Goal: Book appointment/travel/reservation

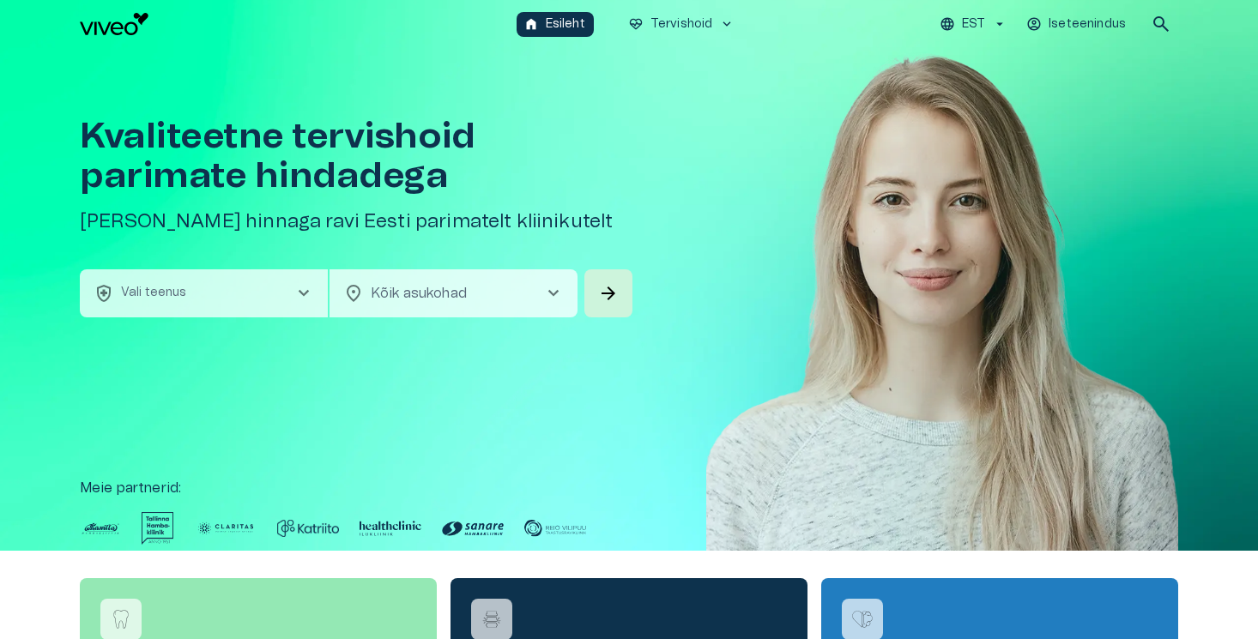
click at [267, 290] on button "health_and_safety Vali teenus chevron_right" at bounding box center [204, 293] width 248 height 48
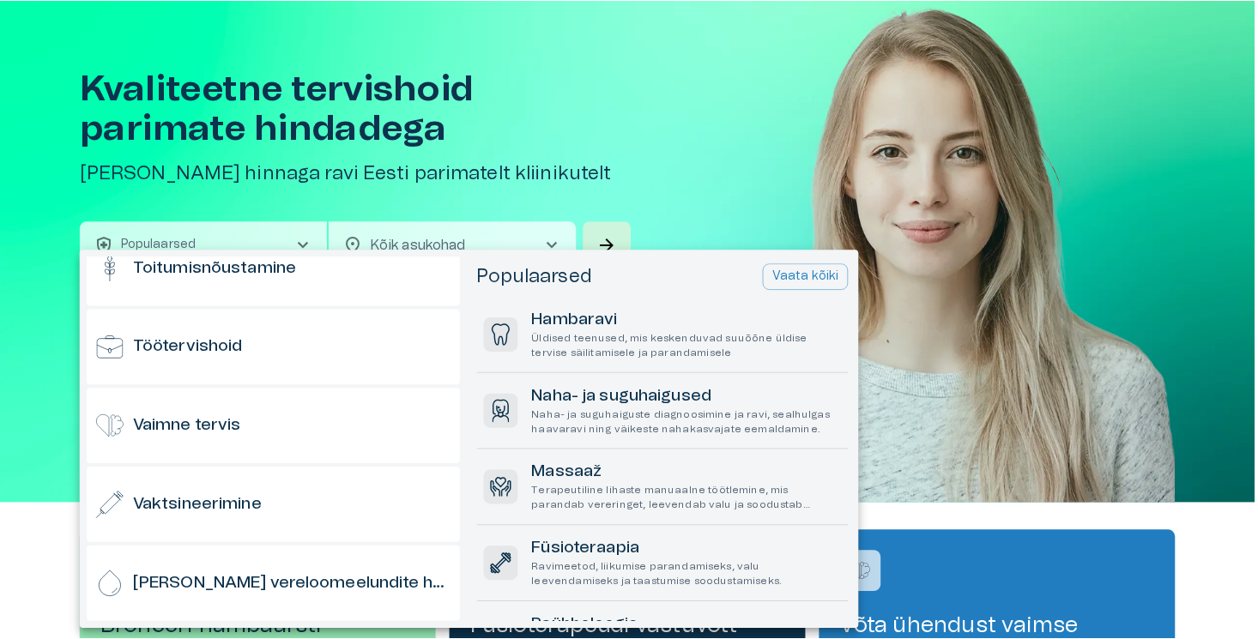
scroll to position [1690, 0]
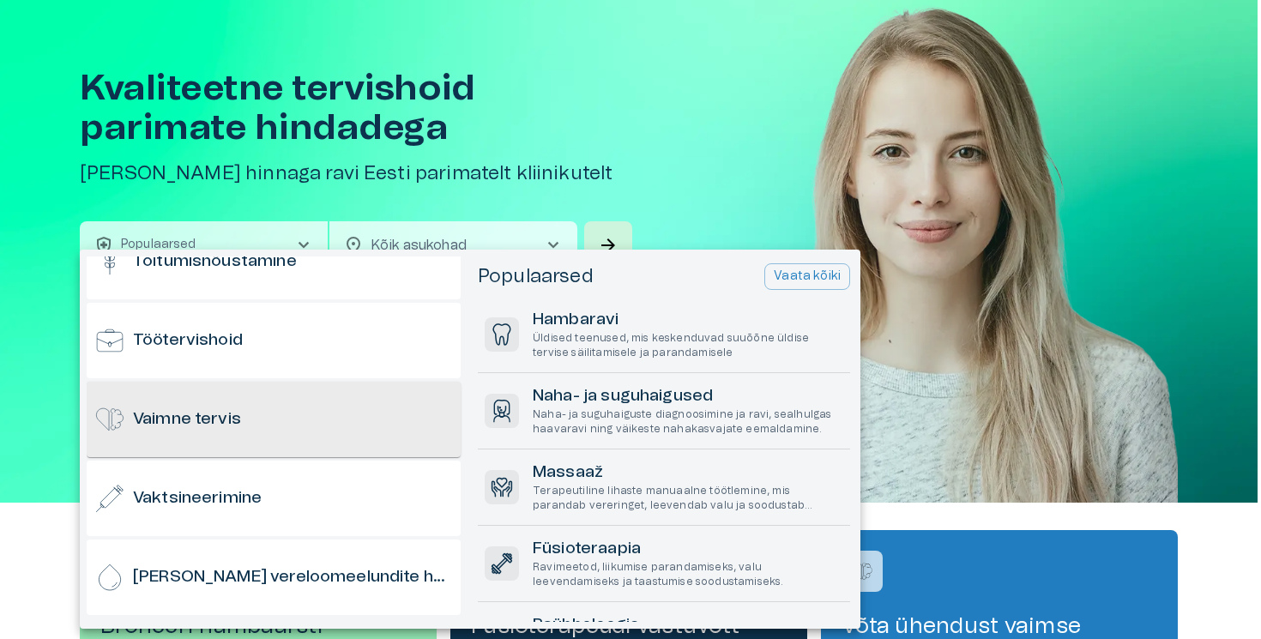
click at [314, 431] on div "Vaimne tervis" at bounding box center [274, 419] width 374 height 75
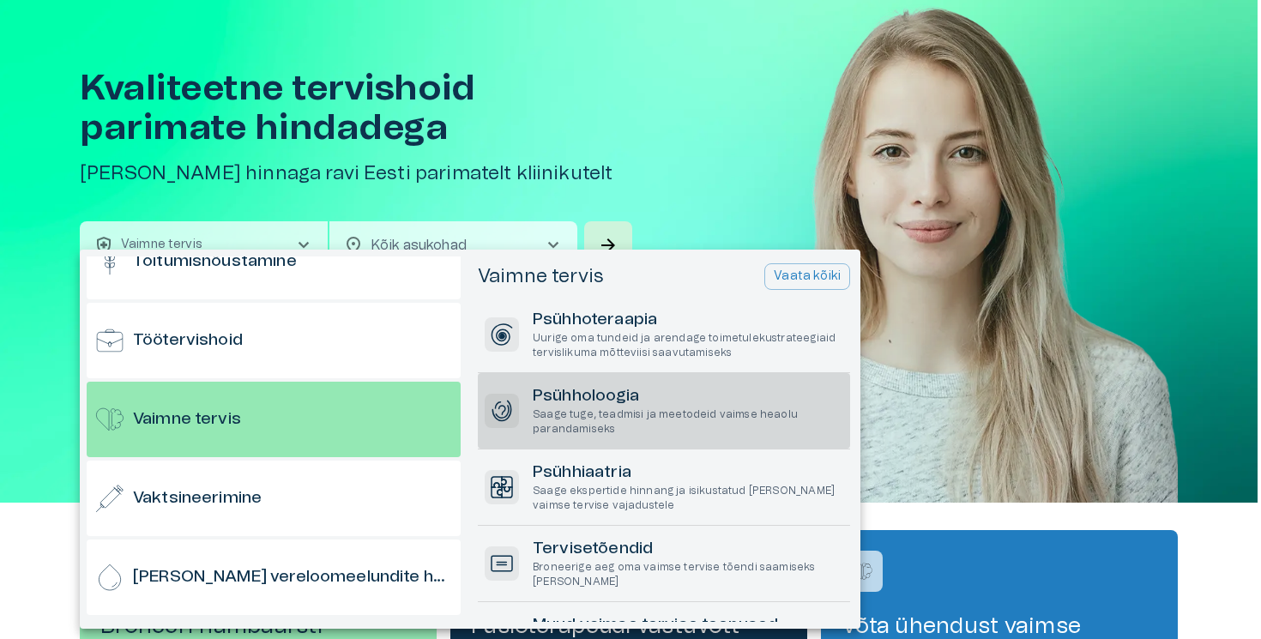
click at [602, 392] on h6 "Psühholoogia" at bounding box center [688, 396] width 311 height 23
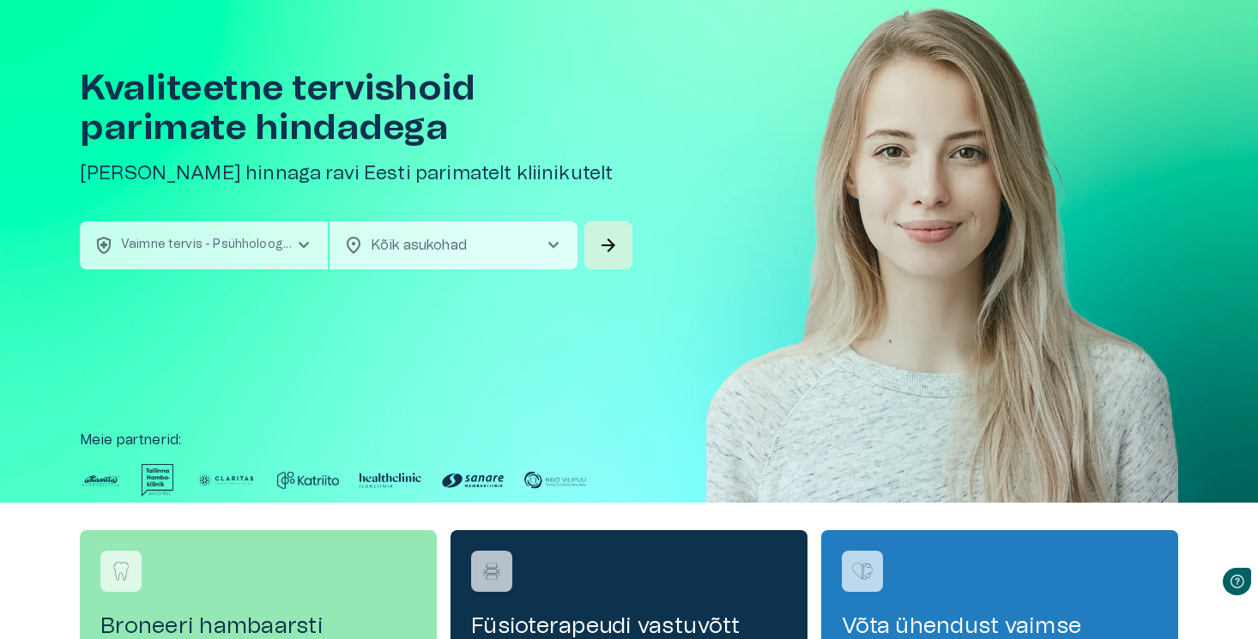
scroll to position [0, 0]
click at [606, 245] on span "arrow_forward" at bounding box center [608, 245] width 21 height 21
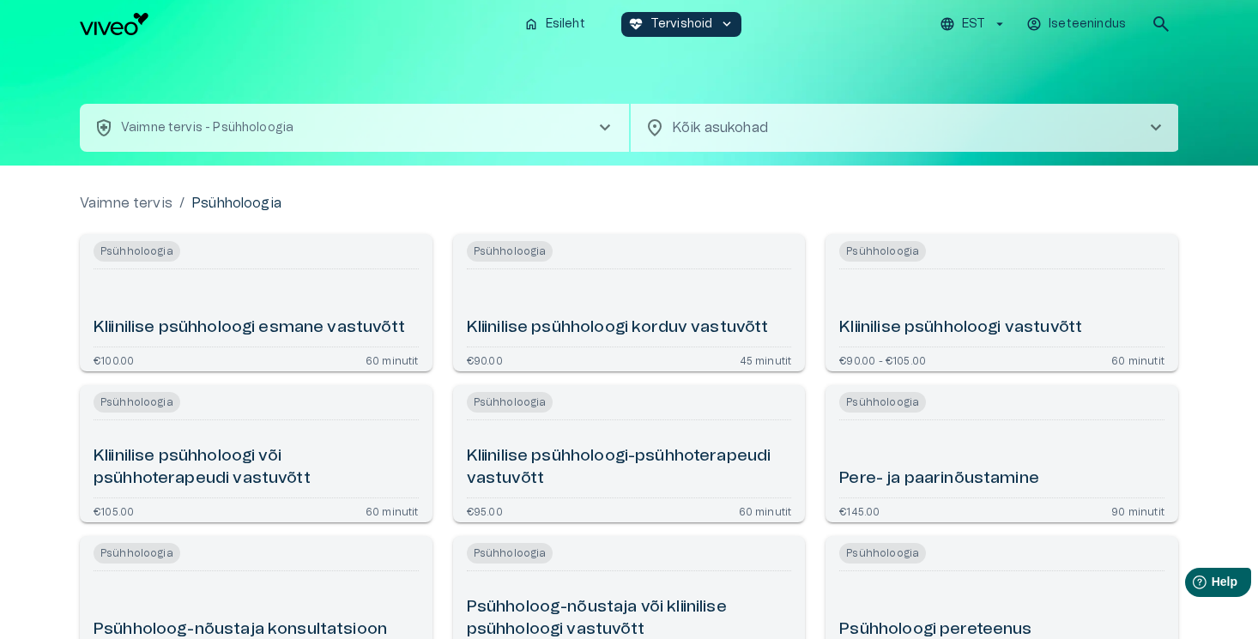
click at [957, 33] on button "EST" at bounding box center [973, 24] width 73 height 25
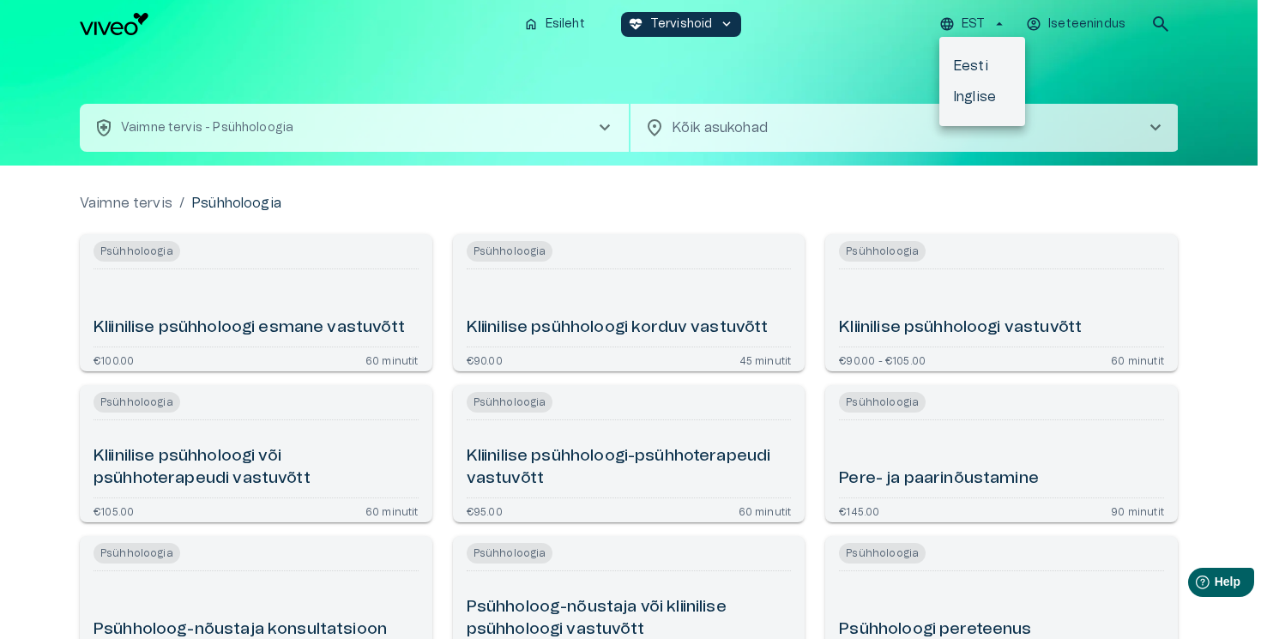
click at [967, 100] on li "Inglise" at bounding box center [982, 97] width 86 height 31
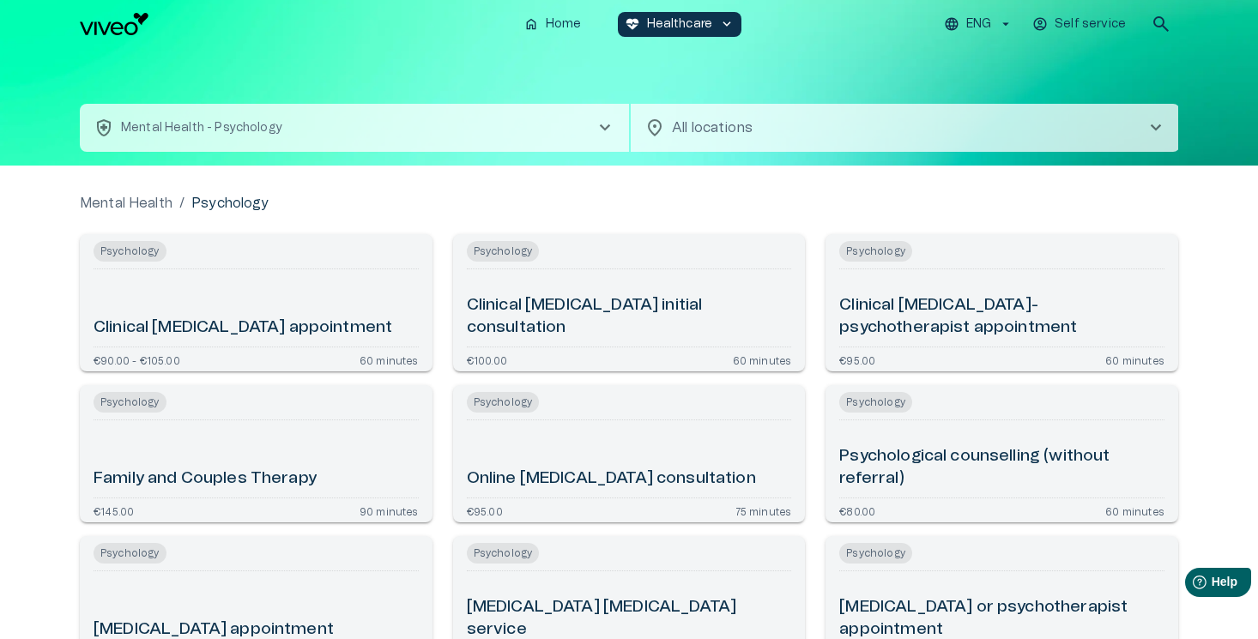
click at [494, 123] on button "health_and_safety Mental Health - Psychology chevron_right" at bounding box center [354, 128] width 549 height 48
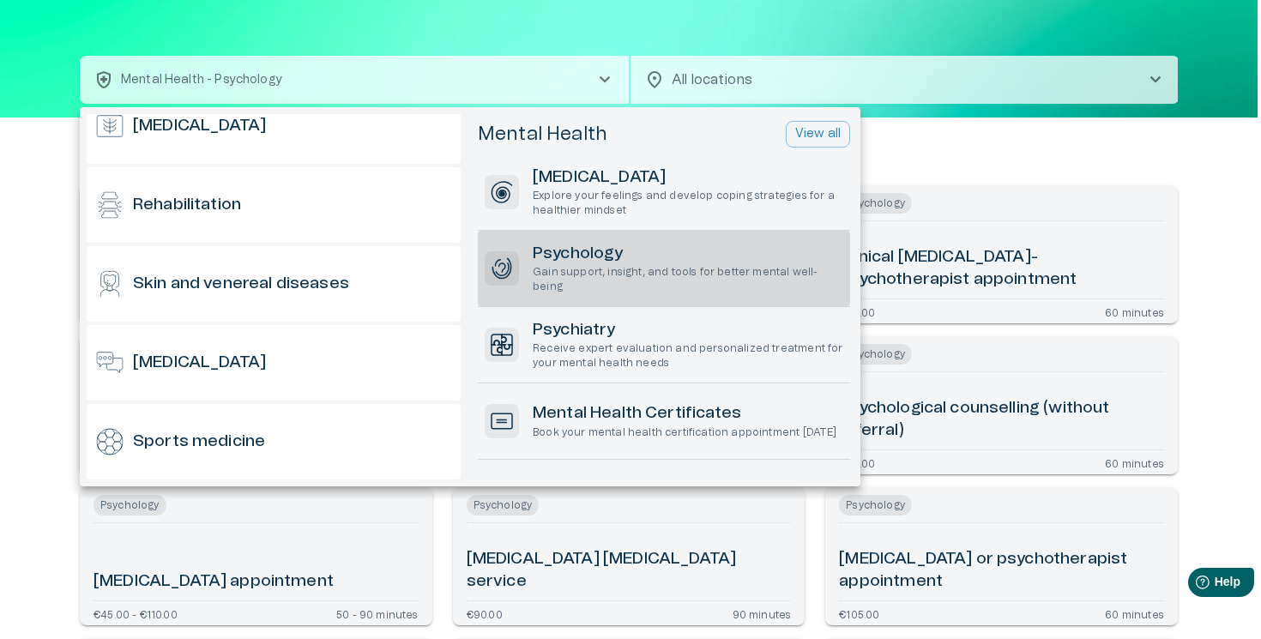
scroll to position [1350, 0]
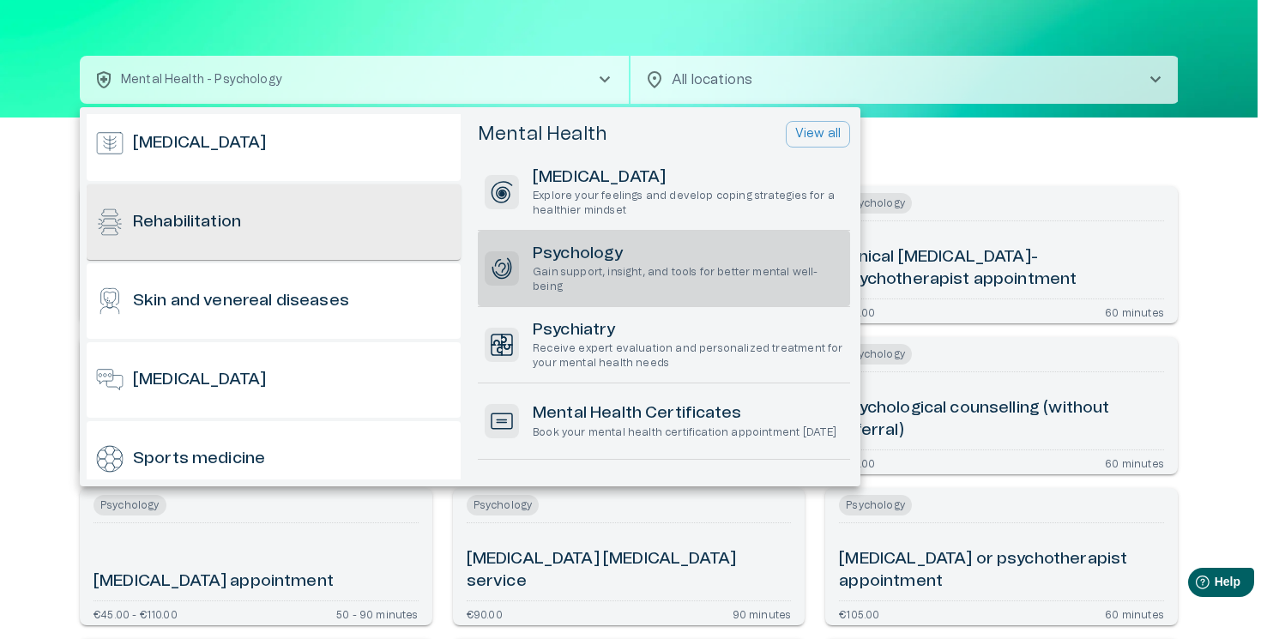
click at [335, 206] on div "Rehabilitation" at bounding box center [274, 221] width 374 height 75
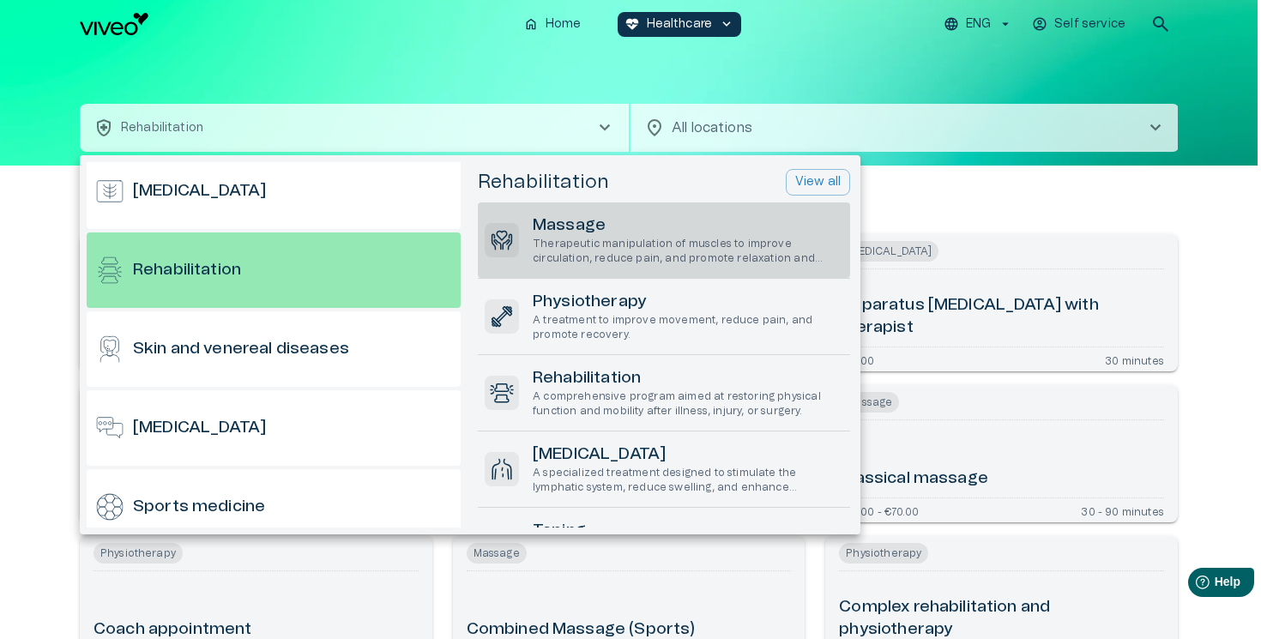
click at [600, 223] on h6 "Massage" at bounding box center [688, 225] width 311 height 23
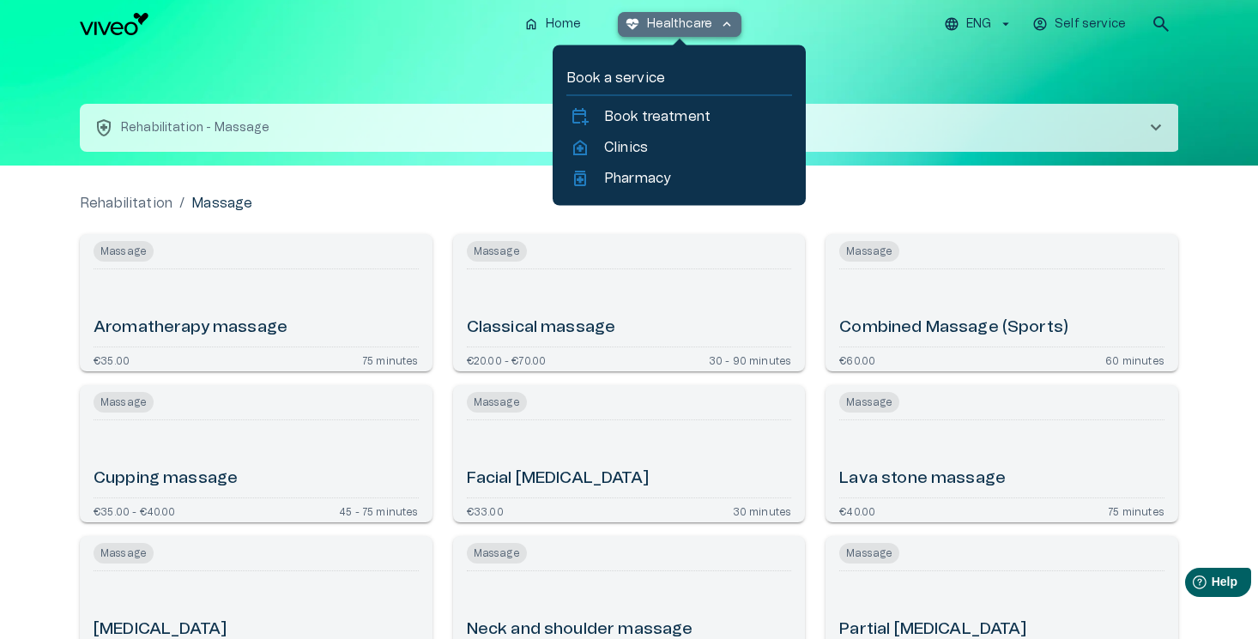
click at [698, 32] on p "Healthcare" at bounding box center [680, 24] width 66 height 18
click at [625, 155] on p "Clinics" at bounding box center [626, 147] width 44 height 21
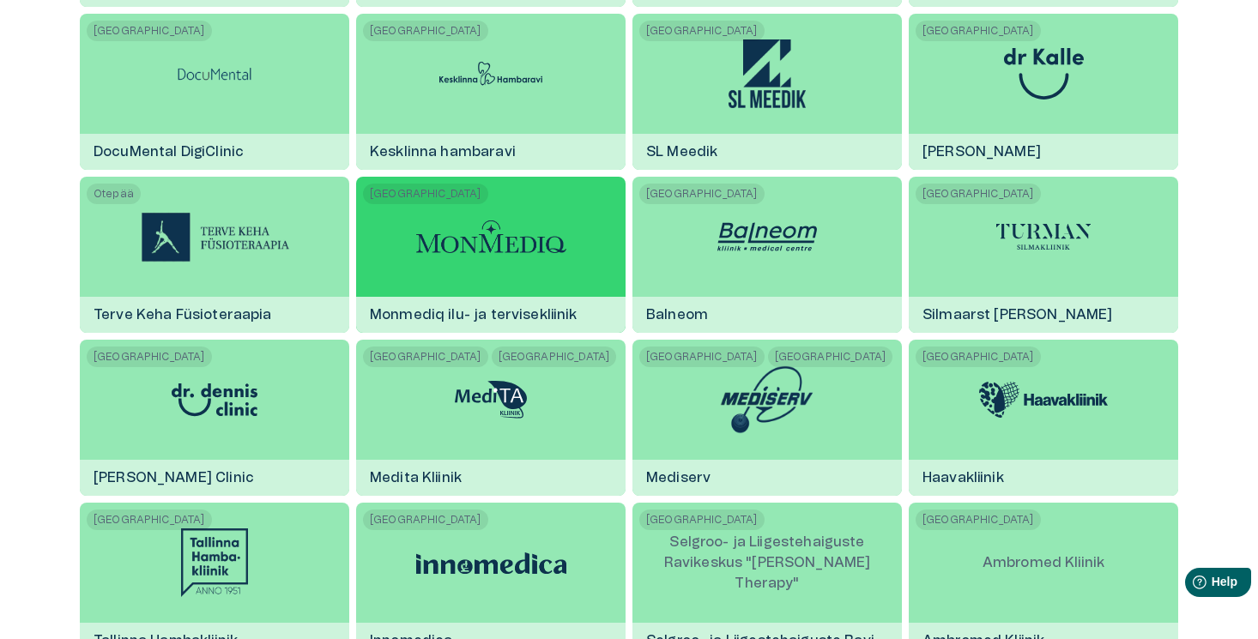
scroll to position [1823, 0]
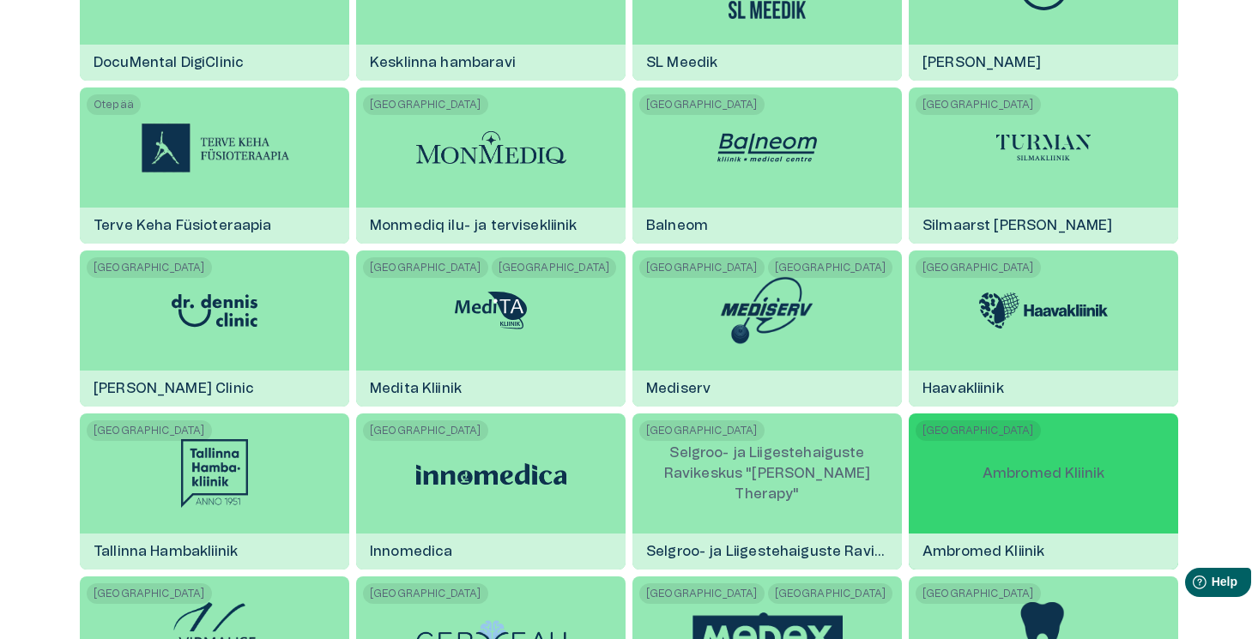
click at [1017, 471] on p "Ambromed Kliinik" at bounding box center [1043, 474] width 149 height 48
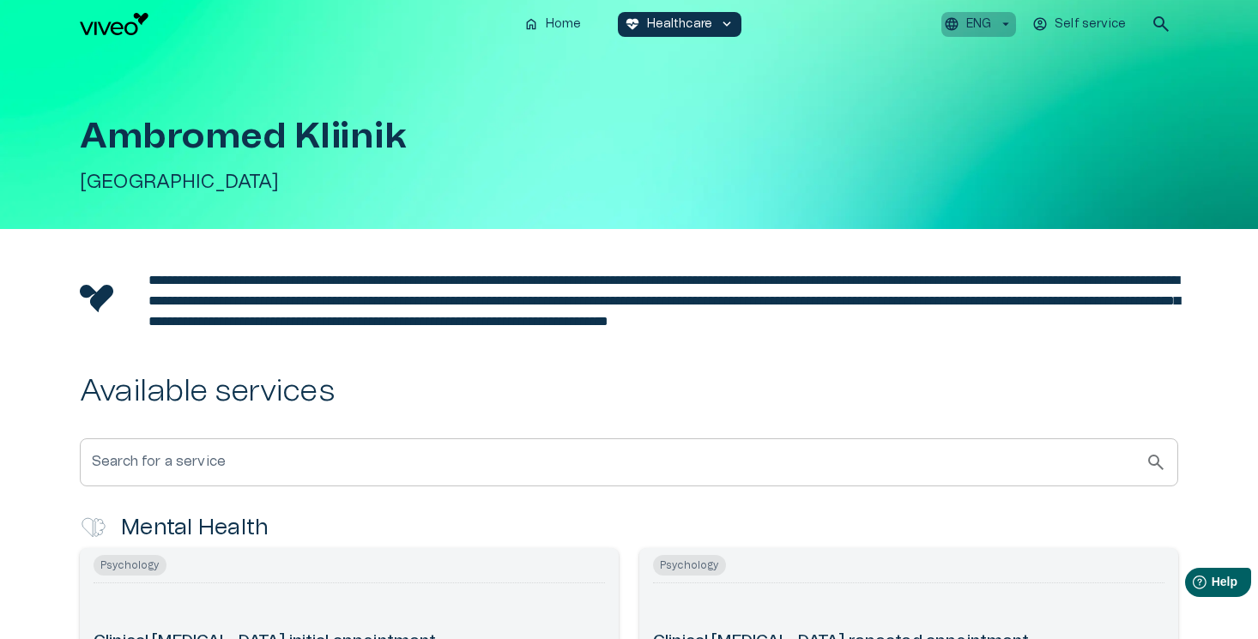
click at [983, 23] on p "ENG" at bounding box center [978, 24] width 25 height 18
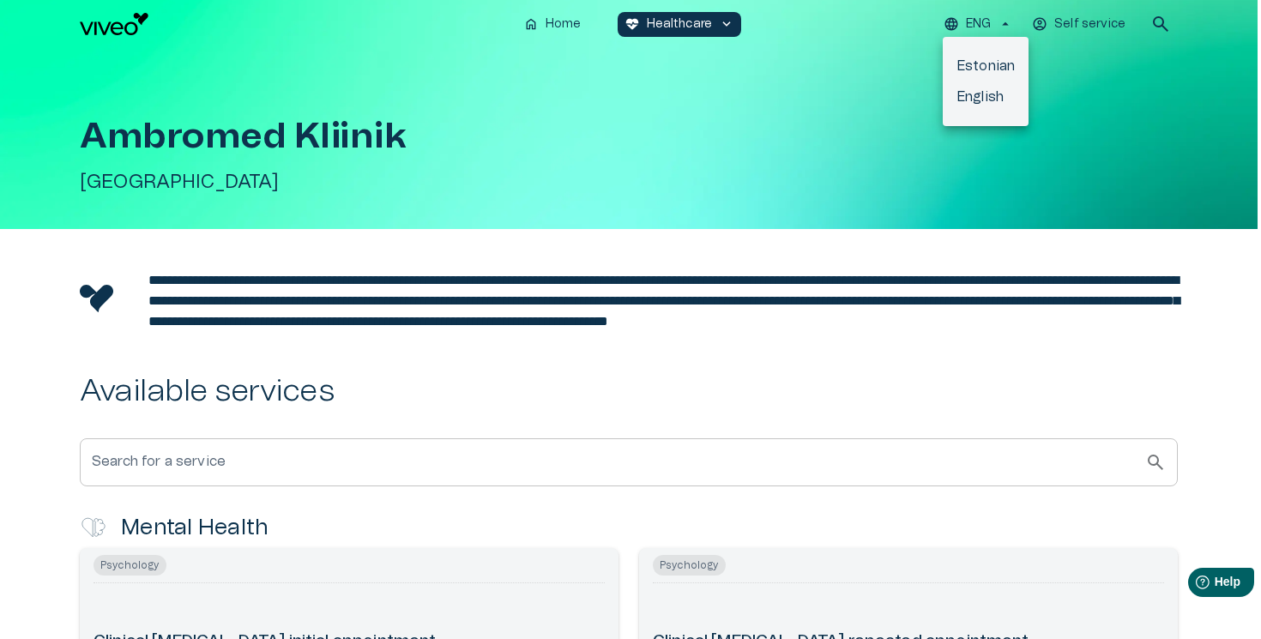
click at [988, 68] on li "Estonian" at bounding box center [986, 66] width 86 height 31
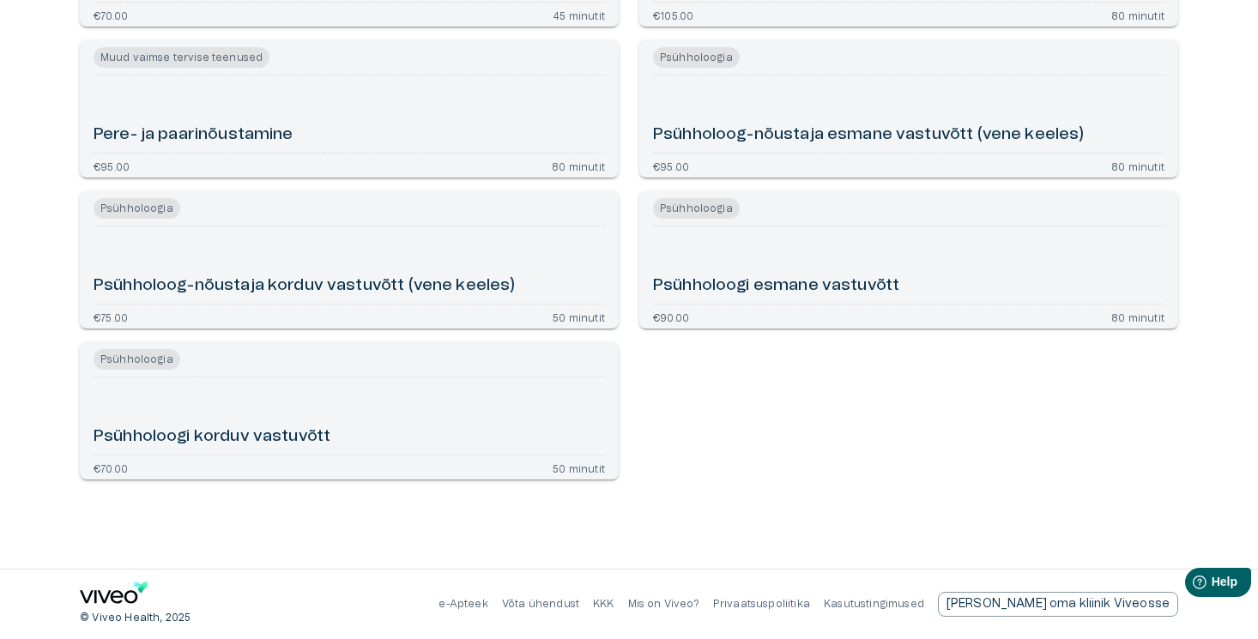
scroll to position [1036, 0]
click at [329, 436] on h6 "Psühholoogi korduv vastuvõtt" at bounding box center [212, 437] width 237 height 23
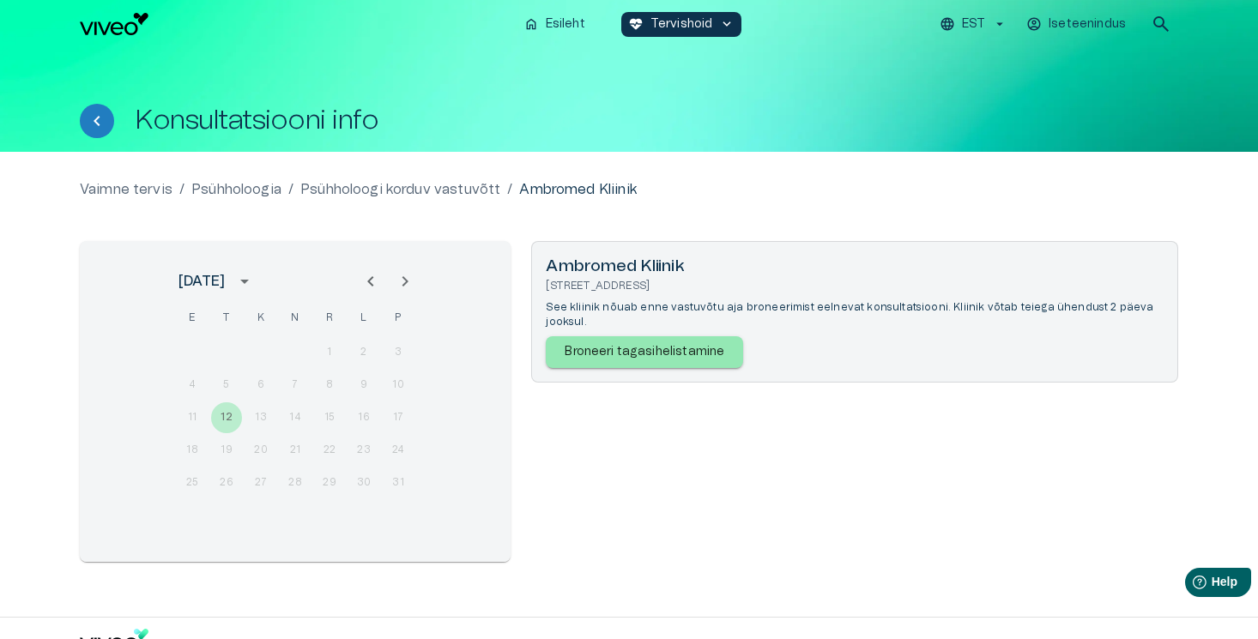
scroll to position [1036, 0]
